Goal: Find specific page/section: Find specific page/section

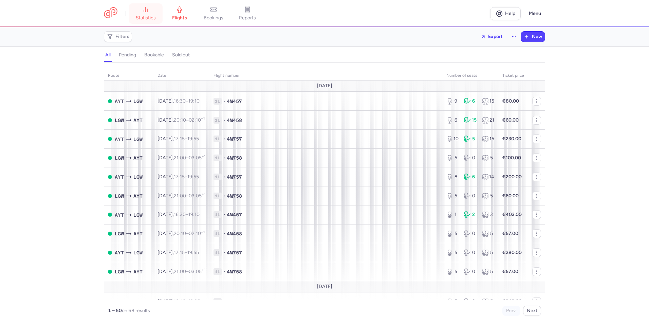
click at [138, 16] on span "statistics" at bounding box center [146, 18] width 20 height 6
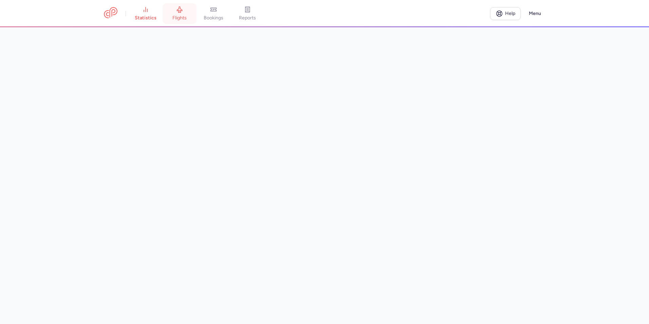
click at [178, 15] on span "flights" at bounding box center [179, 18] width 14 height 6
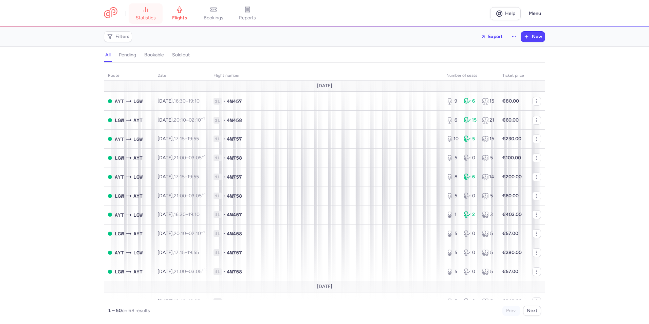
click at [144, 15] on span "statistics" at bounding box center [146, 18] width 20 height 6
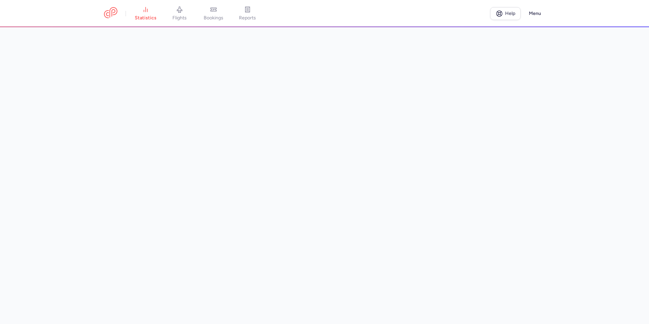
click at [564, 222] on main at bounding box center [324, 175] width 649 height 297
click at [570, 209] on main at bounding box center [324, 175] width 649 height 297
drag, startPoint x: 591, startPoint y: 233, endPoint x: 589, endPoint y: 229, distance: 4.1
click at [591, 232] on main at bounding box center [324, 175] width 649 height 297
click at [149, 14] on link "statistics" at bounding box center [146, 13] width 34 height 15
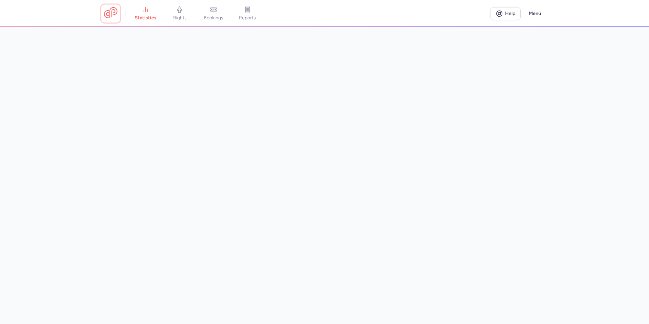
click at [111, 17] on link at bounding box center [111, 13] width 14 height 13
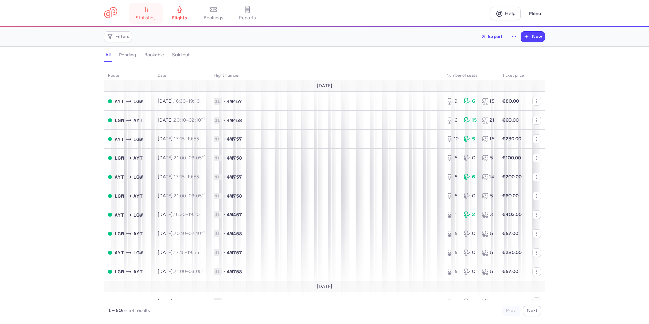
click at [154, 18] on span "statistics" at bounding box center [146, 18] width 20 height 6
